Goal: Obtain resource: Download file/media

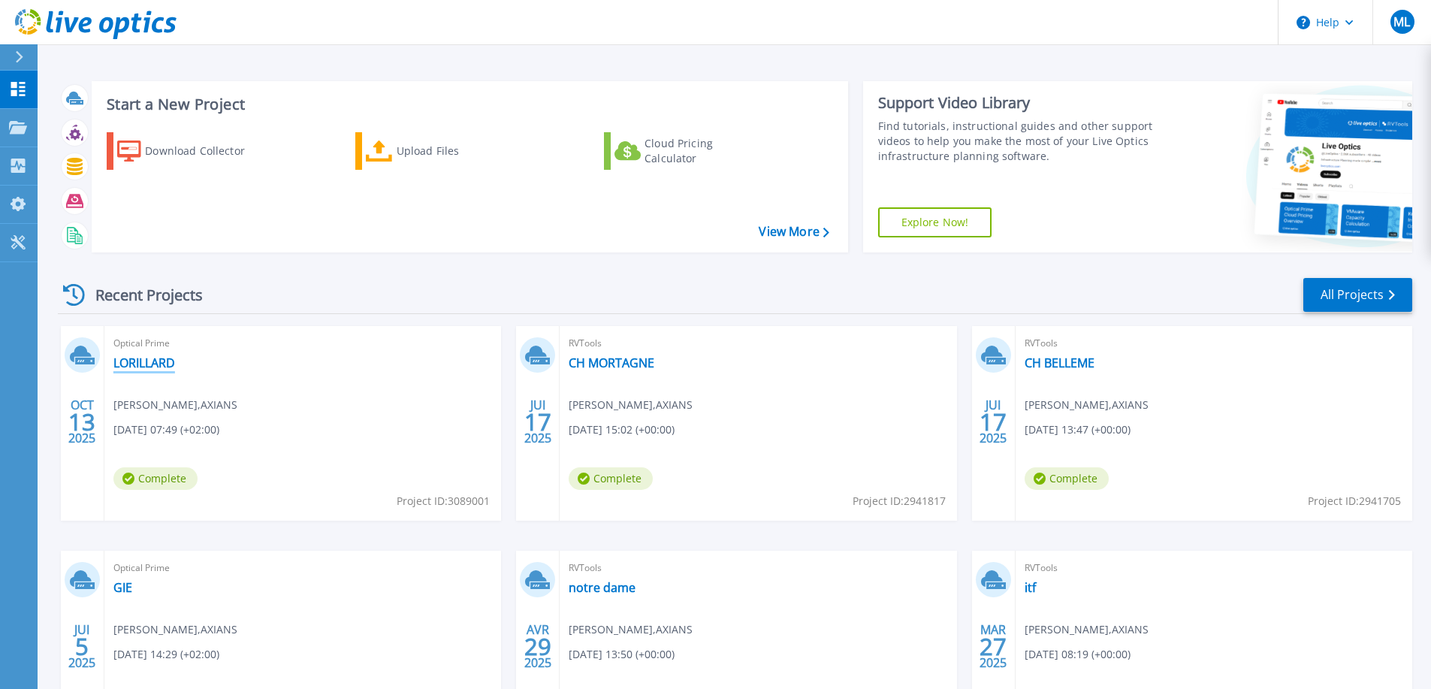
click at [162, 367] on link "LORILLARD" at bounding box center [144, 362] width 62 height 15
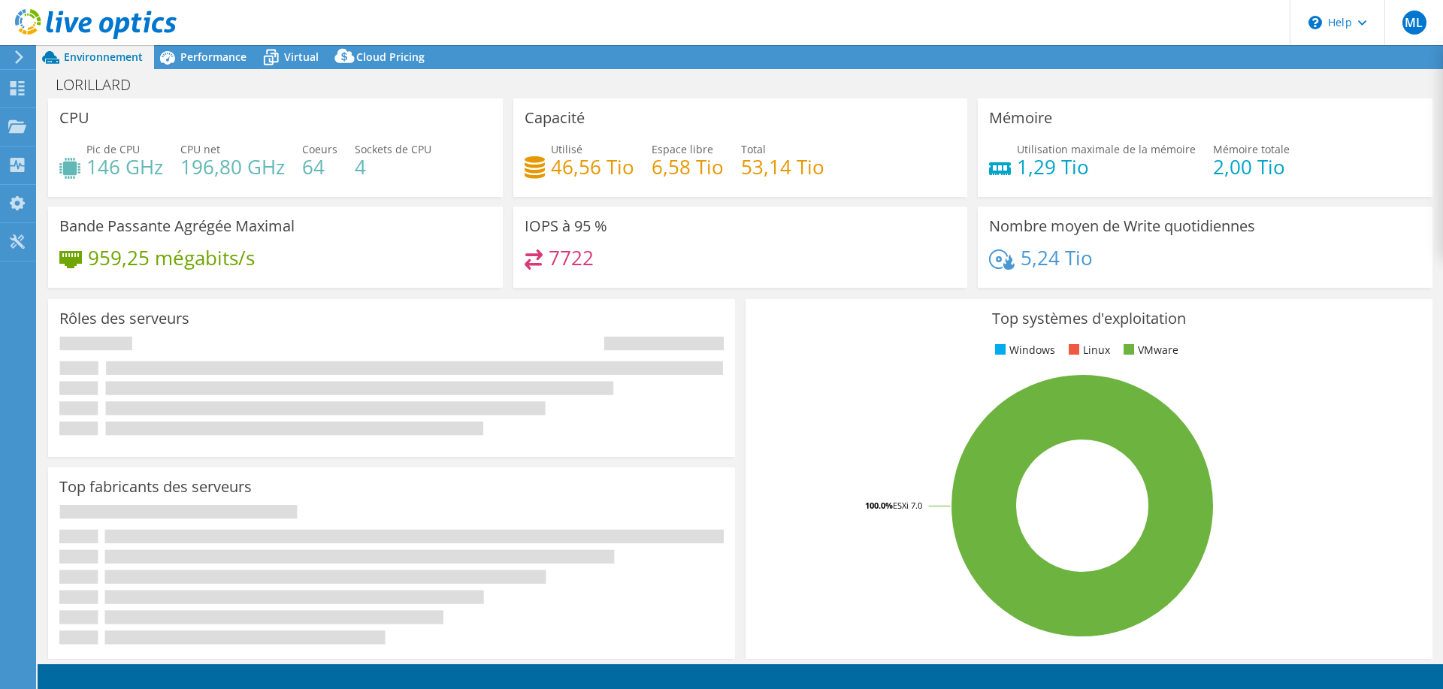
select select "USD"
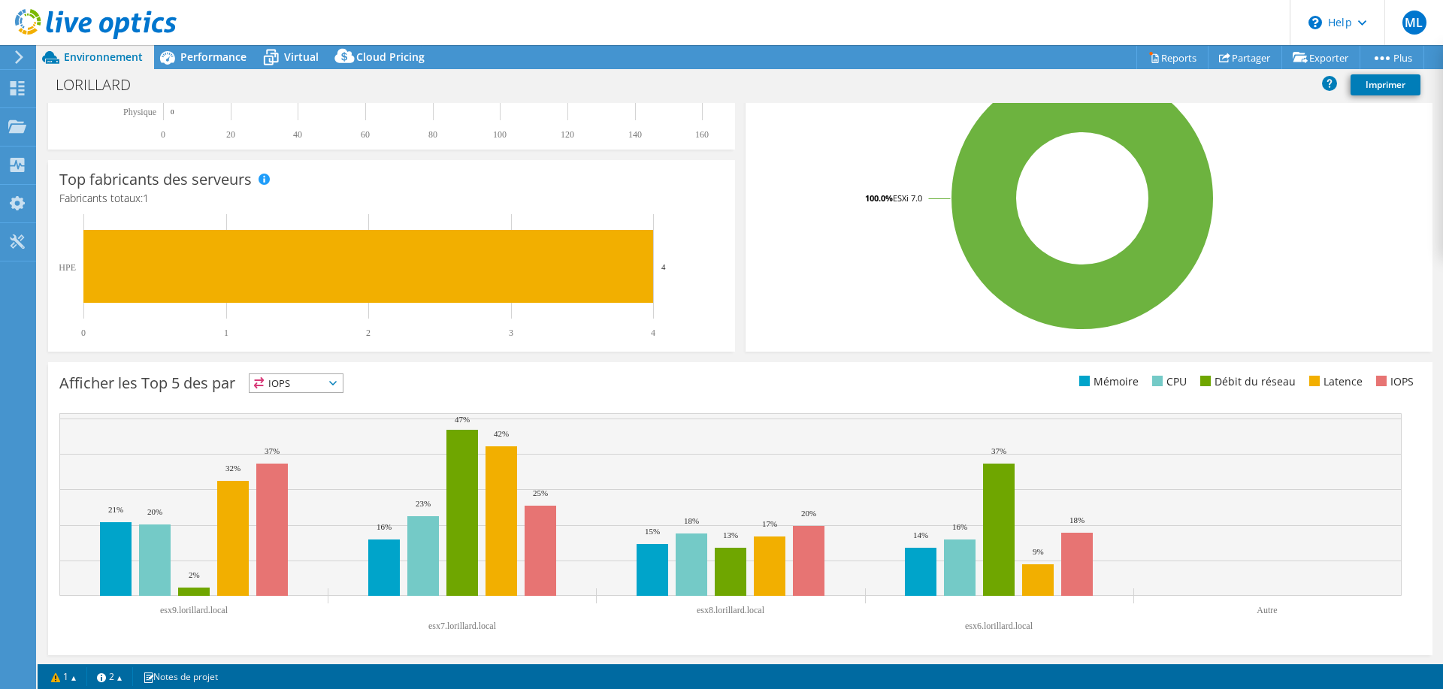
scroll to position [314, 0]
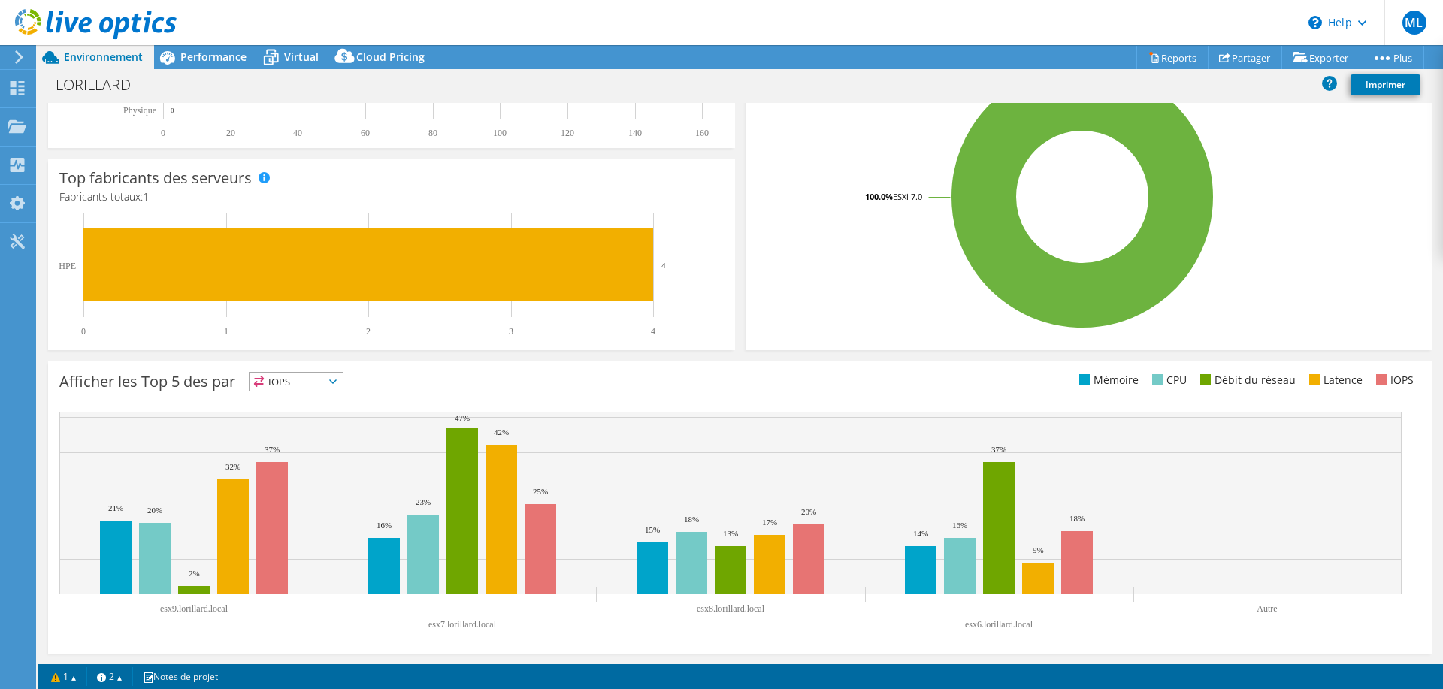
click at [278, 379] on span "IOPS" at bounding box center [295, 382] width 93 height 18
click at [319, 419] on li "Mémoire" at bounding box center [295, 422] width 93 height 21
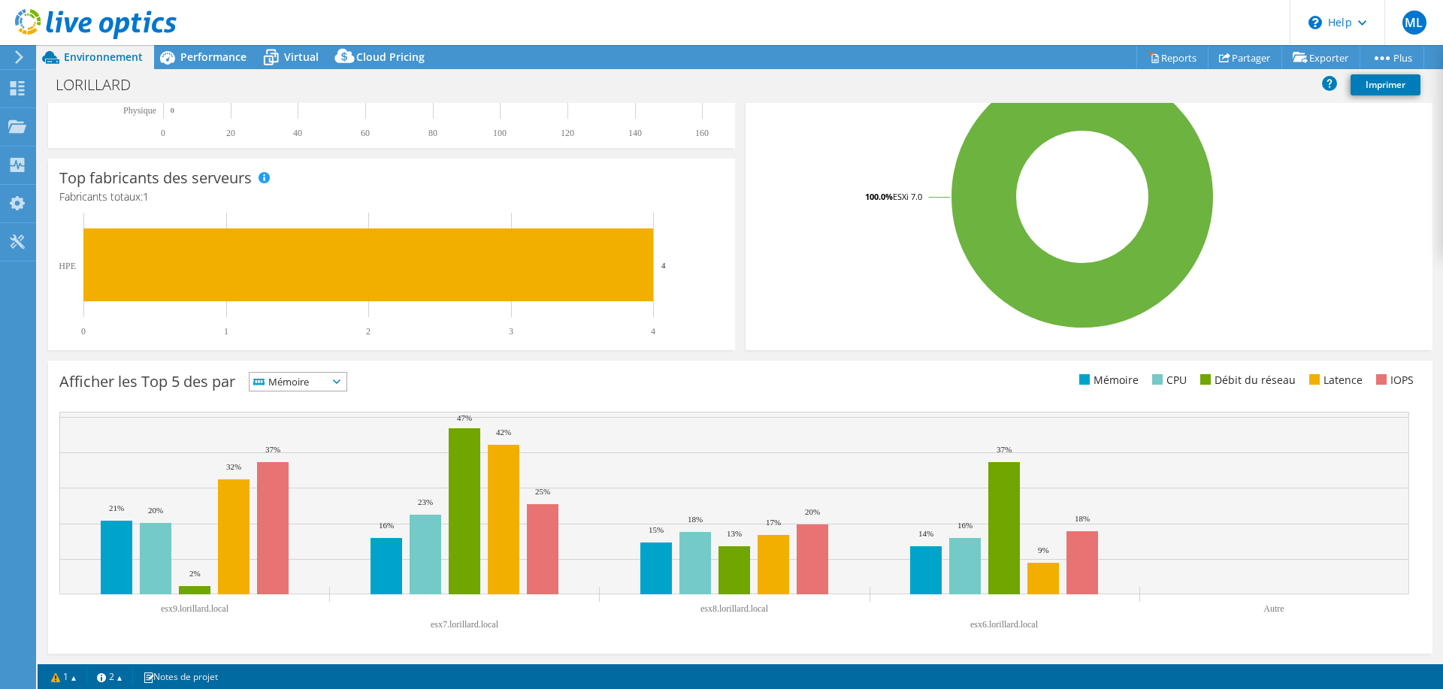
click at [340, 383] on icon at bounding box center [337, 381] width 8 height 5
click at [326, 437] on li "CPU" at bounding box center [297, 443] width 97 height 21
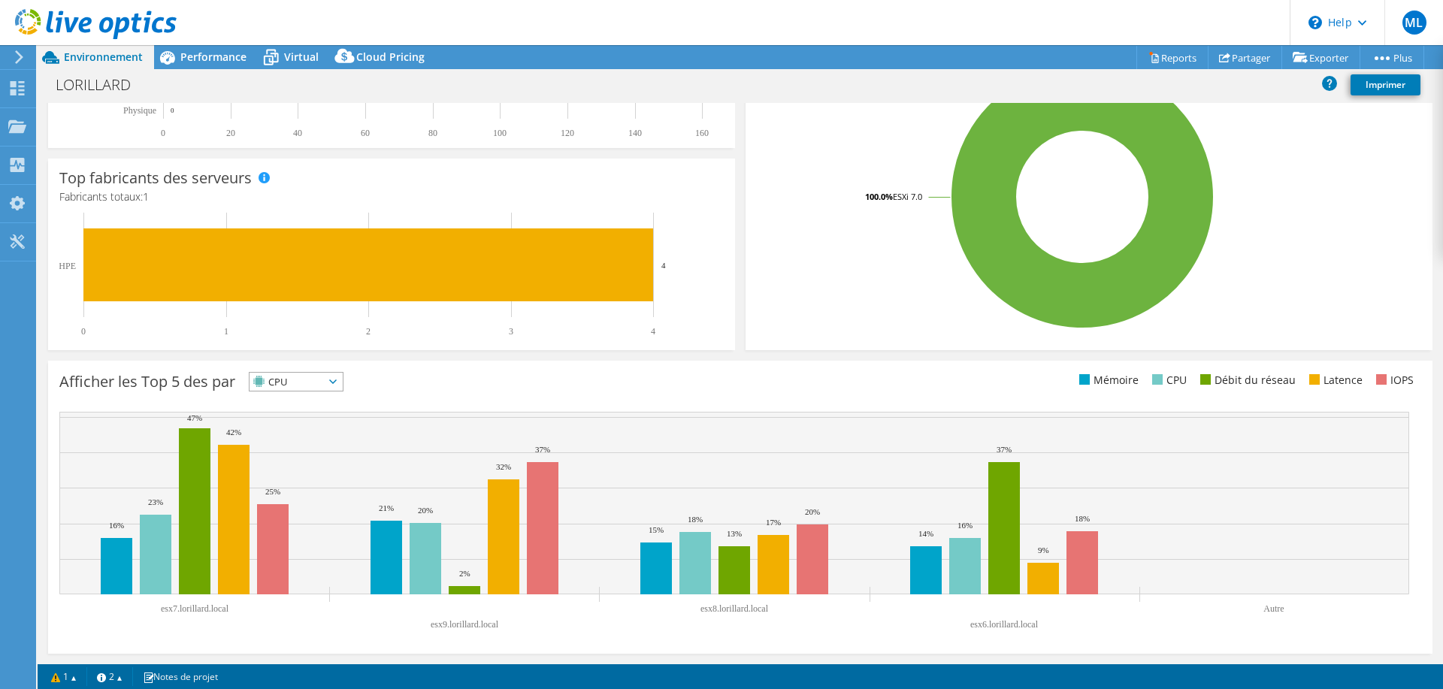
click at [324, 373] on span "CPU" at bounding box center [286, 382] width 74 height 18
click at [313, 478] on li "Latence" at bounding box center [295, 485] width 93 height 21
click at [337, 383] on icon at bounding box center [333, 381] width 8 height 5
click at [324, 454] on li "Débit du réseau" at bounding box center [295, 464] width 93 height 21
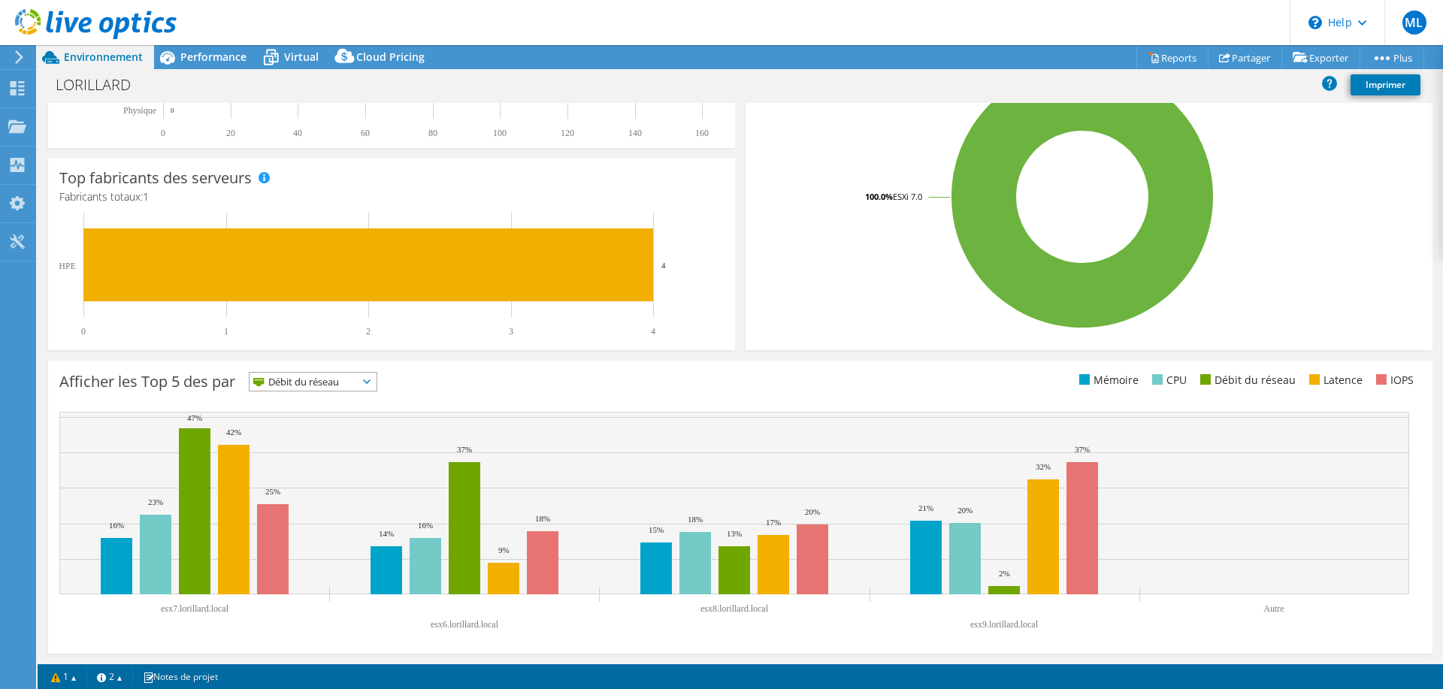
click at [342, 384] on span "Débit du réseau" at bounding box center [303, 382] width 108 height 18
click at [319, 479] on li "Latence" at bounding box center [312, 485] width 127 height 21
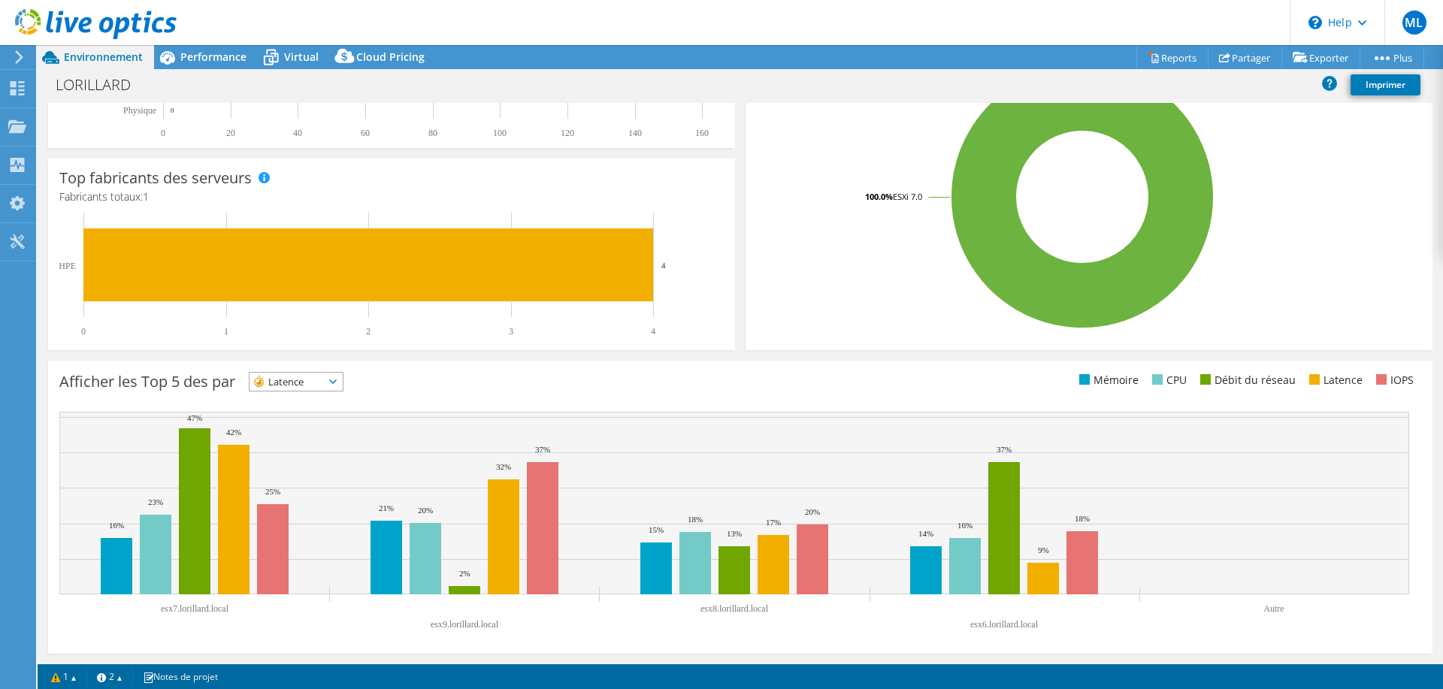
scroll to position [0, 0]
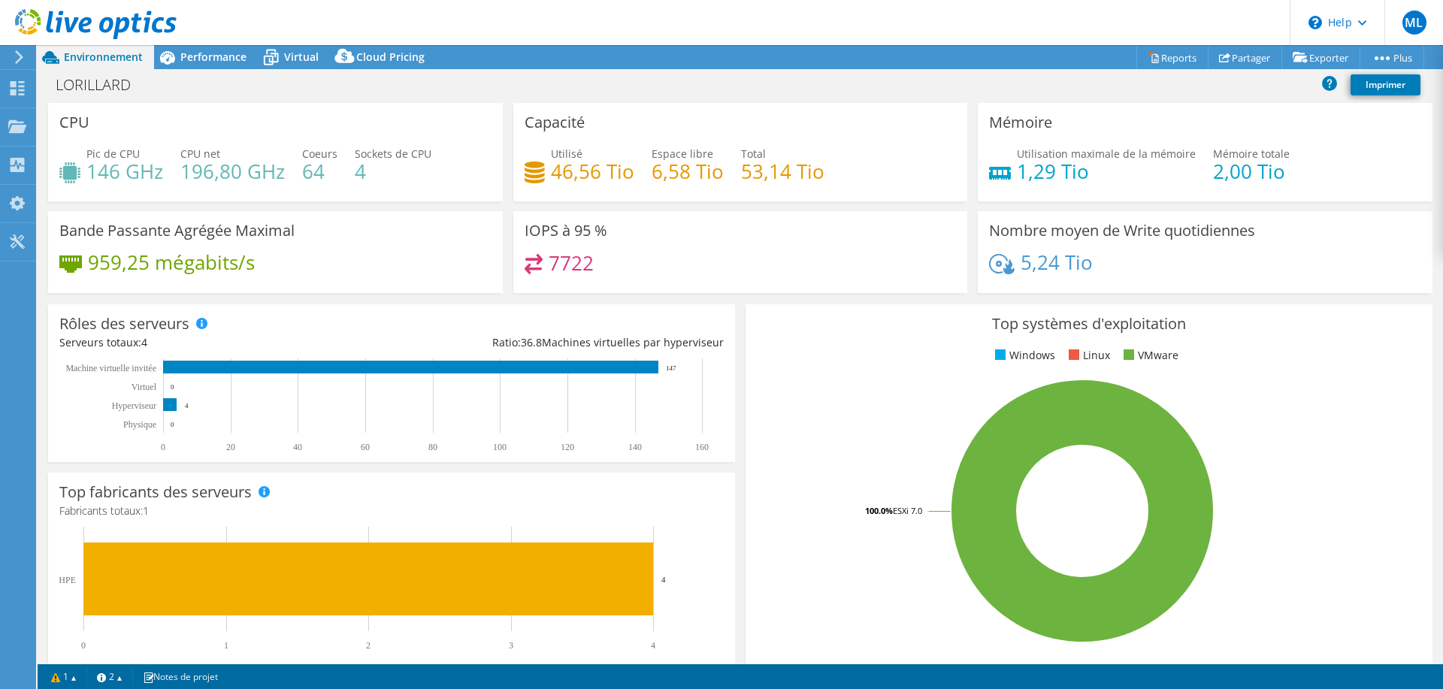
click at [1139, 44] on header "ML Utilisateur final [PERSON_NAME] [PERSON_NAME][EMAIL_ADDRESS][DOMAIN_NAME] AX…" at bounding box center [721, 22] width 1443 height 45
click at [1151, 60] on icon at bounding box center [1154, 58] width 7 height 9
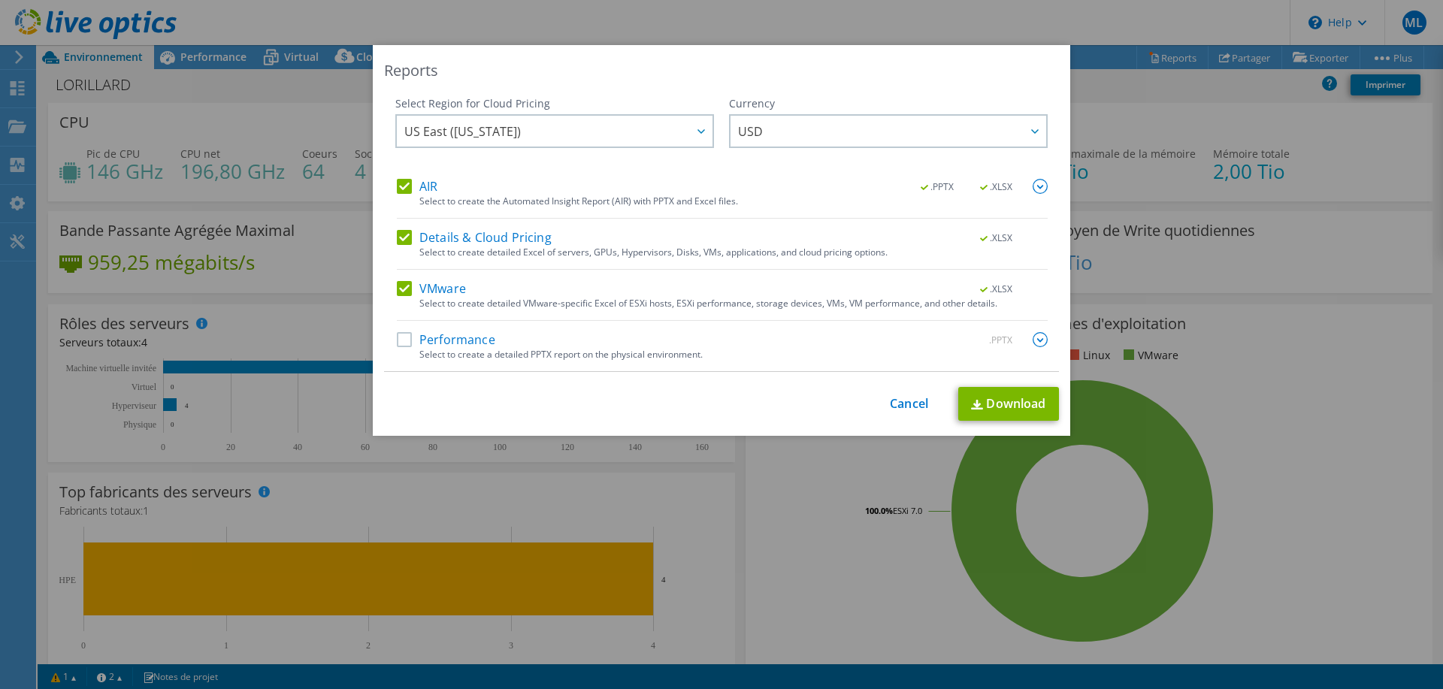
click at [399, 237] on label "Details & Cloud Pricing" at bounding box center [474, 237] width 155 height 15
click at [0, 0] on input "Details & Cloud Pricing" at bounding box center [0, 0] width 0 height 0
click at [398, 189] on label "AIR" at bounding box center [417, 186] width 41 height 15
click at [0, 0] on input "AIR" at bounding box center [0, 0] width 0 height 0
click at [398, 189] on label "AIR" at bounding box center [417, 186] width 41 height 15
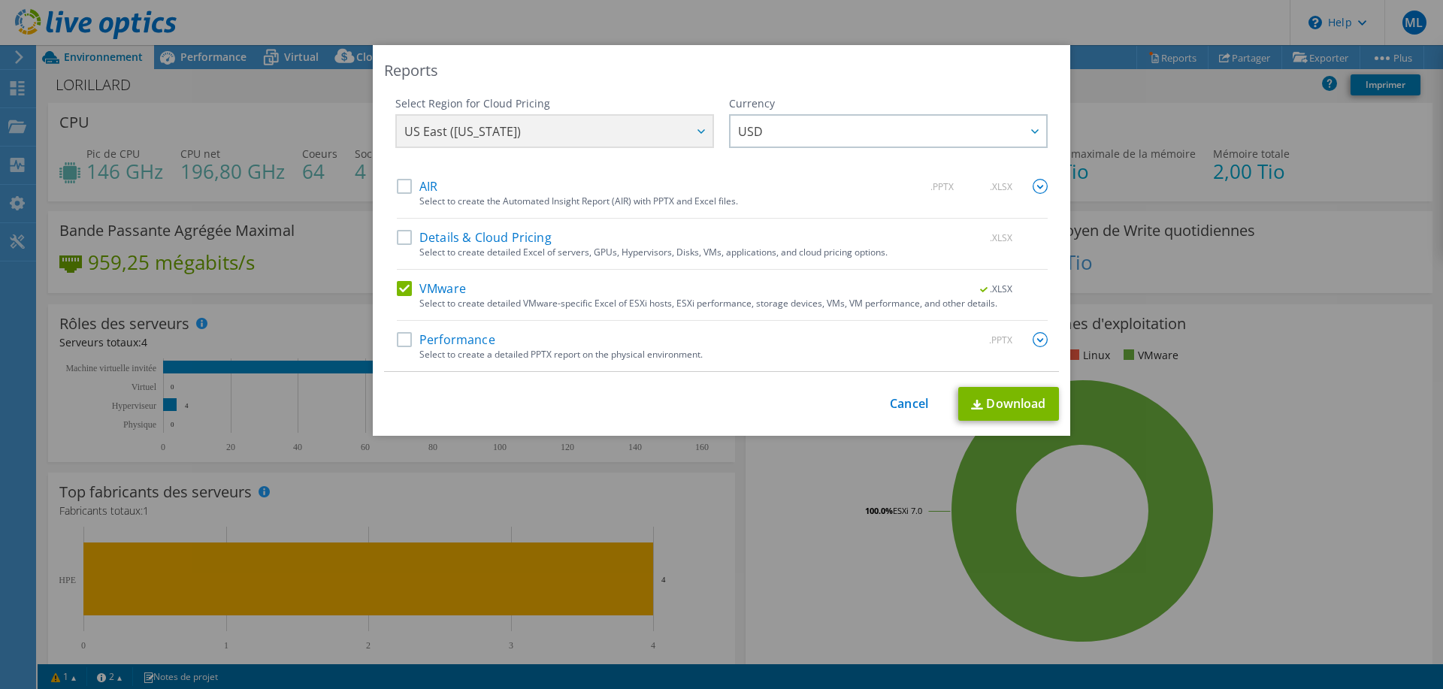
click at [0, 0] on input "AIR" at bounding box center [0, 0] width 0 height 0
click at [790, 96] on div "Reports Select Region for Cloud Pricing Asia Pacific ([GEOGRAPHIC_DATA]) [GEOGR…" at bounding box center [721, 240] width 697 height 391
click at [801, 119] on span "USD" at bounding box center [892, 131] width 308 height 31
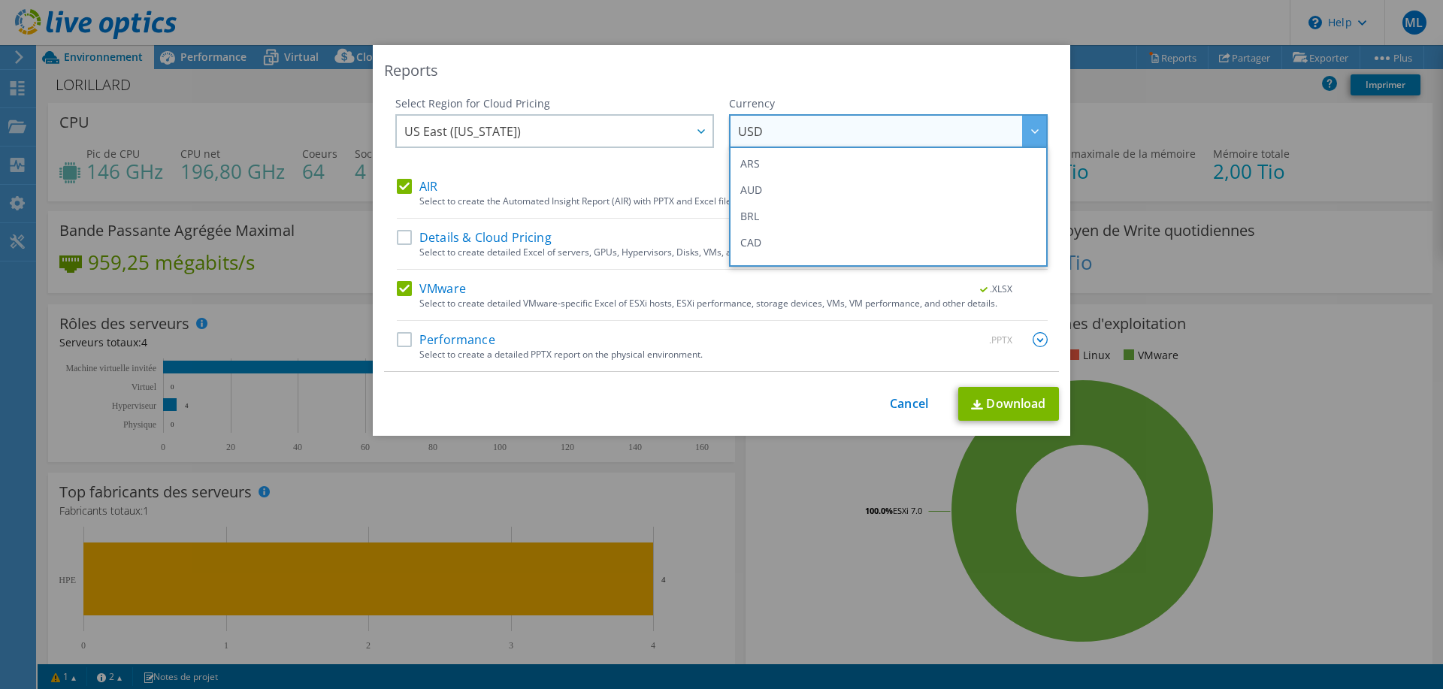
click at [799, 136] on span "USD" at bounding box center [892, 131] width 308 height 31
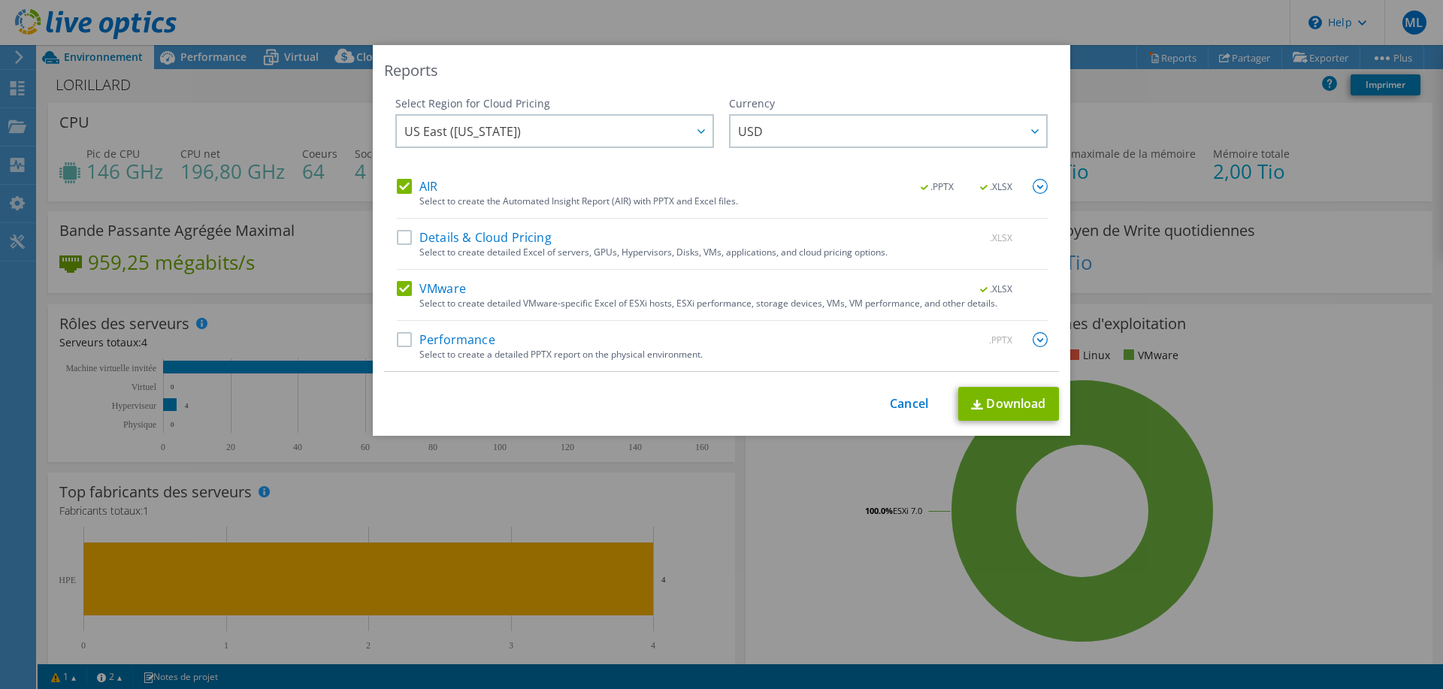
click at [400, 191] on label "AIR" at bounding box center [417, 186] width 41 height 15
click at [0, 0] on input "AIR" at bounding box center [0, 0] width 0 height 0
click at [397, 182] on label "AIR" at bounding box center [417, 186] width 41 height 15
click at [0, 0] on input "AIR" at bounding box center [0, 0] width 0 height 0
click at [403, 332] on label "Performance" at bounding box center [446, 339] width 98 height 15
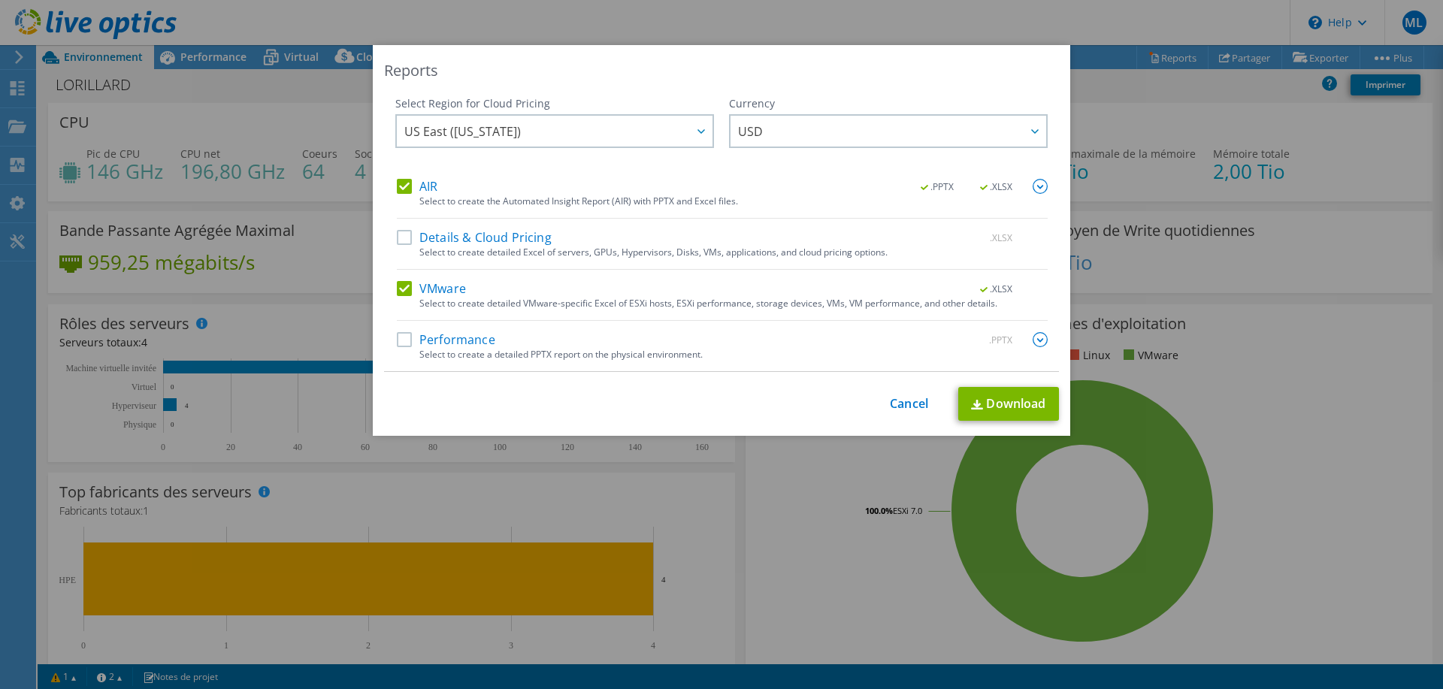
click at [0, 0] on input "Performance" at bounding box center [0, 0] width 0 height 0
click at [1019, 400] on link "Download" at bounding box center [1008, 404] width 101 height 34
